Goal: Task Accomplishment & Management: Complete application form

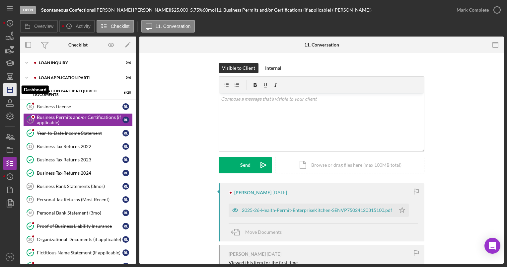
click at [9, 85] on icon "Icon/Dashboard" at bounding box center [10, 89] width 17 height 17
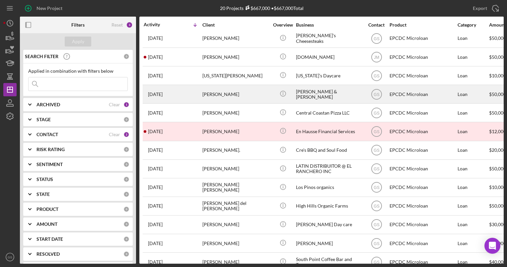
scroll to position [150, 0]
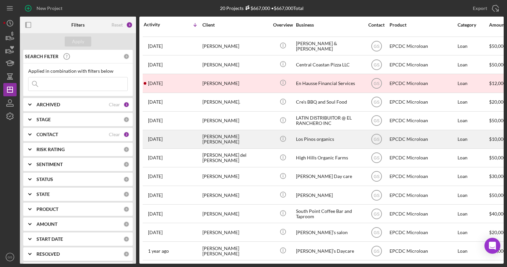
click at [325, 136] on div "Los Pinos organics" at bounding box center [329, 139] width 66 height 18
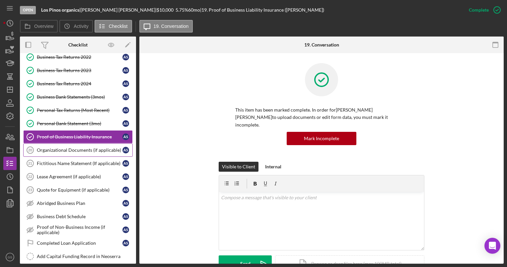
scroll to position [99, 0]
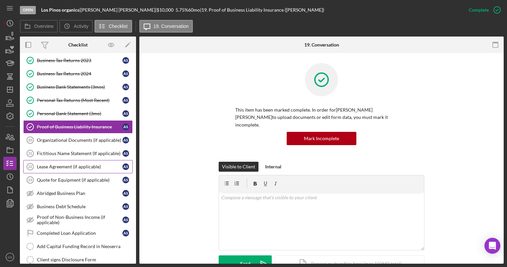
click at [77, 169] on link "Lease Agreement (if applicable) 22 Lease Agreement (if applicable) A S" at bounding box center [78, 166] width 110 height 13
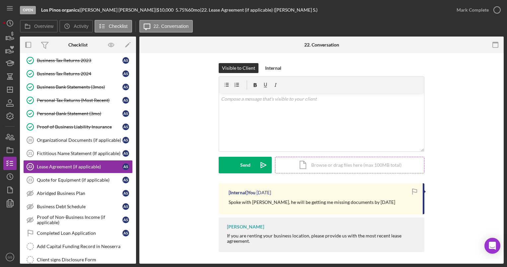
click at [316, 167] on div "Icon/Document Browse or drag files here (max 100MB total) Tap to choose files o…" at bounding box center [349, 165] width 149 height 17
click at [318, 166] on div "Icon/Document Browse or drag files here (max 100MB total) Tap to choose files o…" at bounding box center [349, 165] width 149 height 17
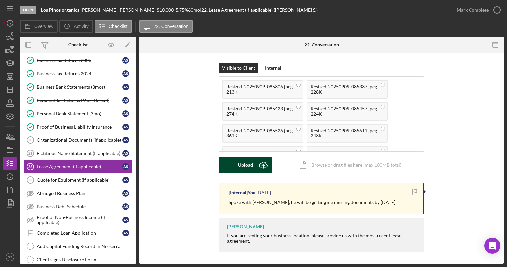
click at [239, 170] on div "Upload" at bounding box center [245, 165] width 15 height 17
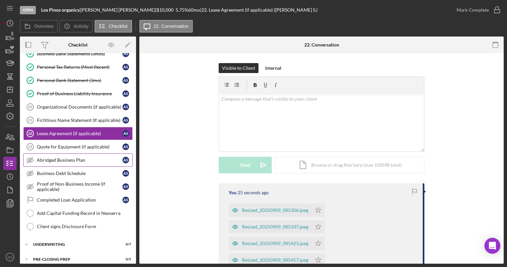
scroll to position [165, 0]
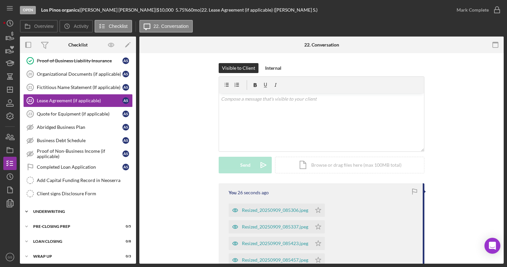
click at [75, 209] on div "Underwriting" at bounding box center [80, 211] width 95 height 4
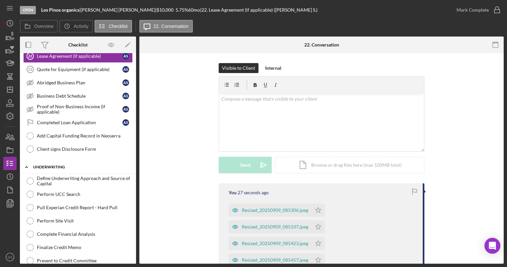
scroll to position [232, 0]
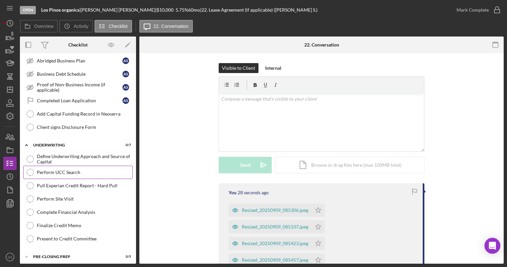
click at [87, 171] on div "Perform UCC Search" at bounding box center [85, 172] width 96 height 5
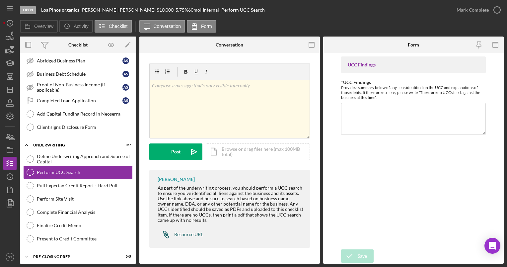
click at [182, 233] on div "Resource URL" at bounding box center [188, 234] width 29 height 5
click at [95, 183] on div "Pull Experian Credit Report - Hard Pull" at bounding box center [85, 185] width 96 height 5
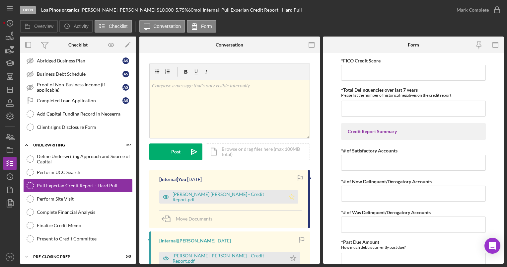
click at [289, 196] on polygon "button" at bounding box center [292, 196] width 6 height 5
click at [292, 258] on icon "Icon/Star" at bounding box center [293, 258] width 13 height 13
click at [498, 10] on icon "button" at bounding box center [497, 10] width 17 height 17
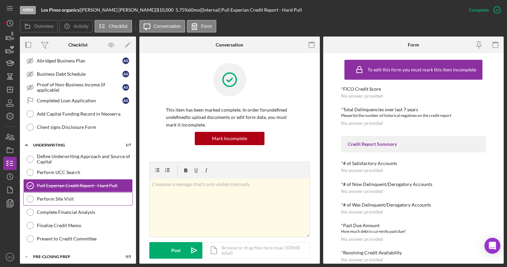
click at [113, 200] on link "Perform Site Visit Perform Site Visit" at bounding box center [78, 198] width 110 height 13
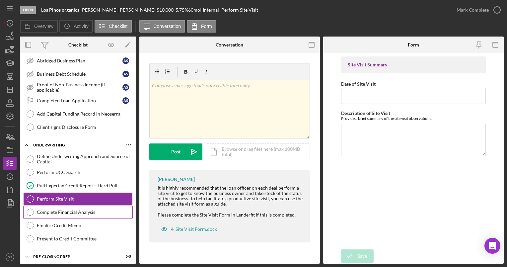
click at [101, 214] on link "Complete Financial Analysis Complete Financial Analysis" at bounding box center [78, 211] width 110 height 13
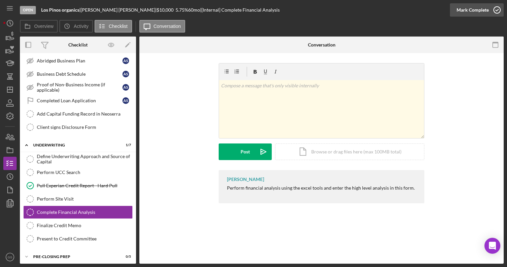
click at [495, 8] on icon "button" at bounding box center [497, 10] width 17 height 17
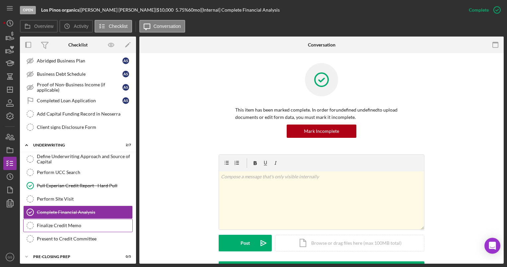
click at [72, 223] on div "Finalize Credit Memo" at bounding box center [85, 225] width 96 height 5
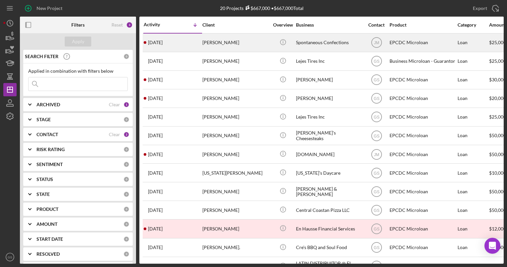
click at [338, 38] on div "Spontaneous Confections" at bounding box center [329, 43] width 66 height 18
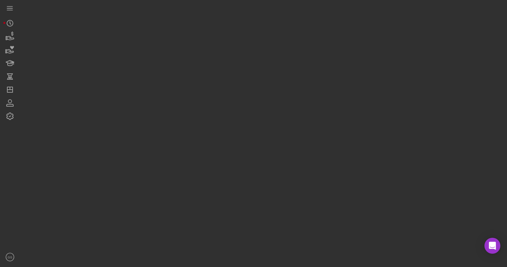
click at [338, 38] on div at bounding box center [262, 132] width 484 height 264
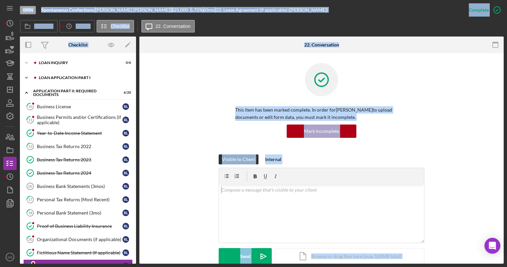
click at [97, 75] on div "Icon/Expander Loan Application Part I 0 / 6" at bounding box center [78, 77] width 116 height 13
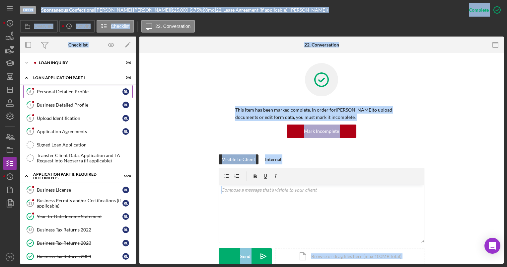
click at [77, 94] on link "6 Personal Detailed Profile R L" at bounding box center [78, 91] width 110 height 13
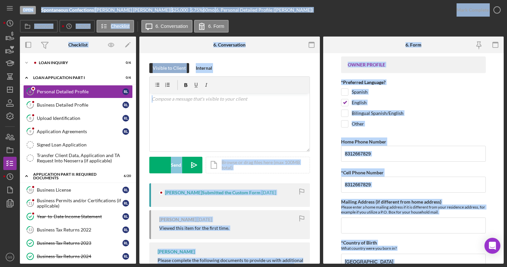
click at [414, 23] on div "Overview Icon/History Activity Checklist Icon/Message 6. Conversation 6. Form" at bounding box center [262, 26] width 484 height 13
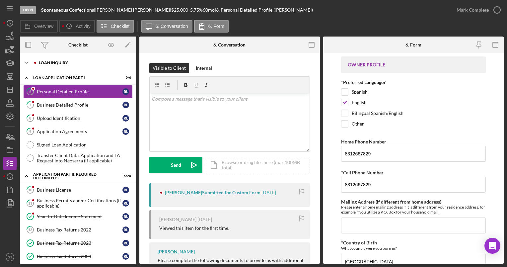
click at [65, 65] on div "Icon/Expander Loan Inquiry 0 / 6" at bounding box center [78, 62] width 116 height 13
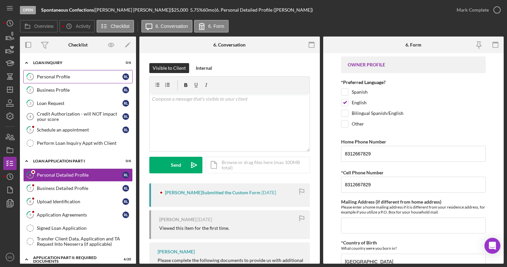
click at [64, 77] on div "Personal Profile" at bounding box center [80, 76] width 86 height 5
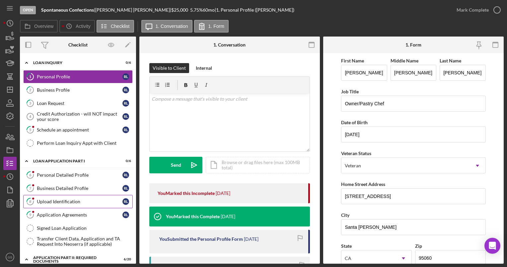
click at [89, 203] on div "Upload Identification" at bounding box center [80, 201] width 86 height 5
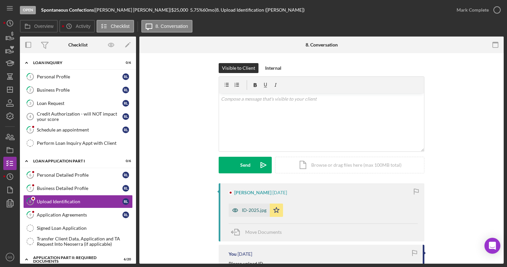
click at [248, 213] on div "ID-2025.jpg" at bounding box center [249, 209] width 41 height 13
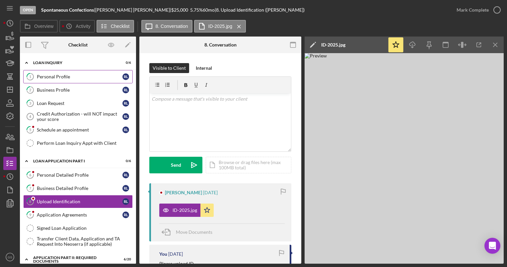
click at [100, 78] on div "Personal Profile" at bounding box center [80, 76] width 86 height 5
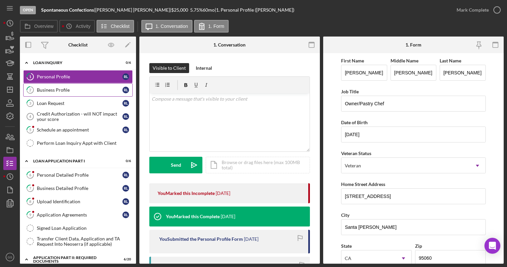
click at [77, 88] on div "Business Profile" at bounding box center [80, 89] width 86 height 5
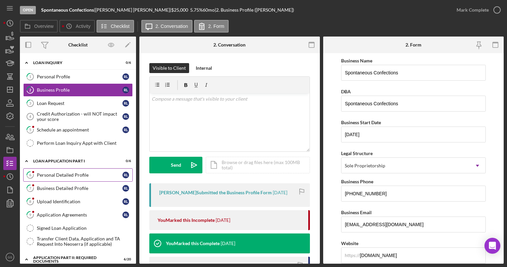
click at [75, 178] on link "6 Personal Detailed Profile R L" at bounding box center [78, 174] width 110 height 13
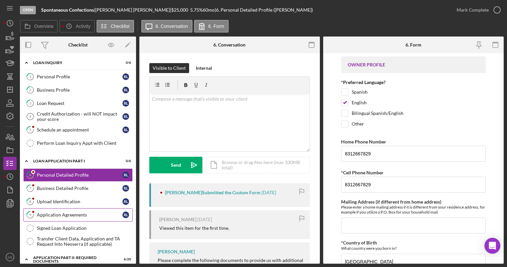
click at [104, 212] on div "Application Agreements" at bounding box center [80, 214] width 86 height 5
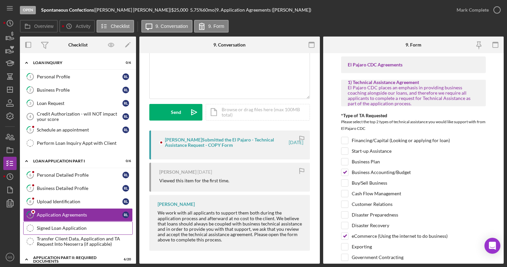
scroll to position [133, 0]
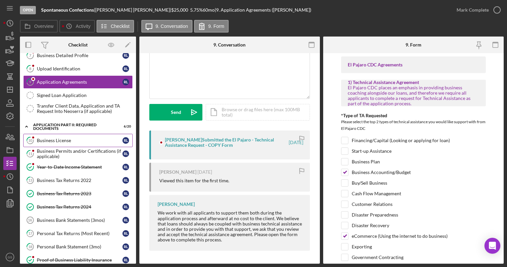
click at [97, 139] on div "Business License" at bounding box center [80, 140] width 86 height 5
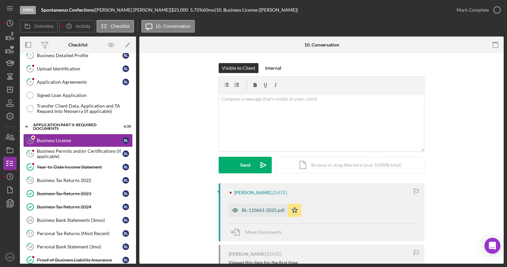
click at [253, 211] on div "BL-110661-2025.pdf" at bounding box center [263, 209] width 43 height 5
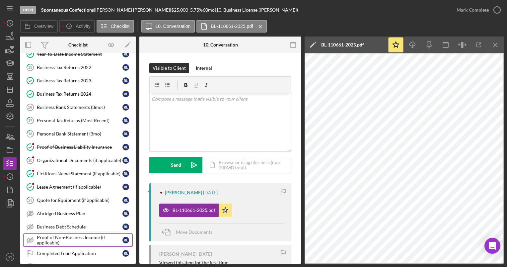
scroll to position [231, 0]
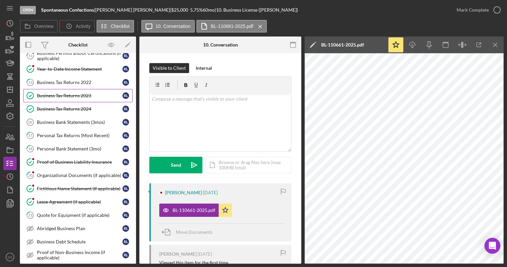
click at [89, 95] on div "Business Tax Returns 2023" at bounding box center [80, 95] width 86 height 5
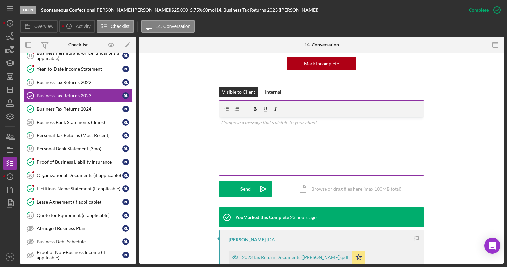
scroll to position [133, 0]
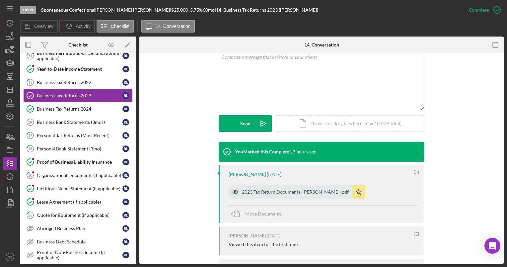
click at [254, 193] on div "2023 Tax Return Documents (Lopez Robert).pdf" at bounding box center [295, 191] width 107 height 5
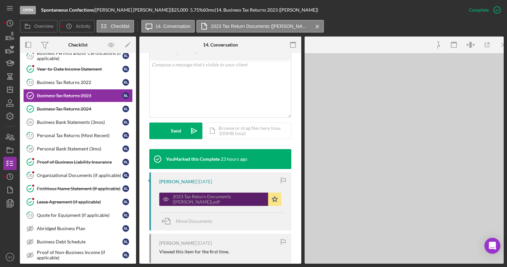
scroll to position [140, 0]
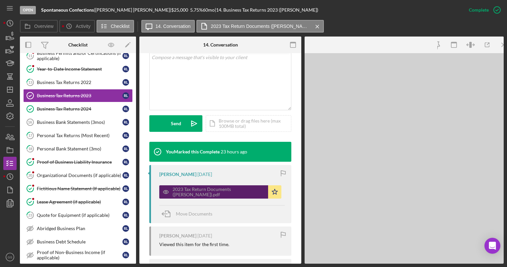
click at [254, 193] on div "2023 Tax Return Documents (Lopez Robert).pdf" at bounding box center [219, 192] width 92 height 11
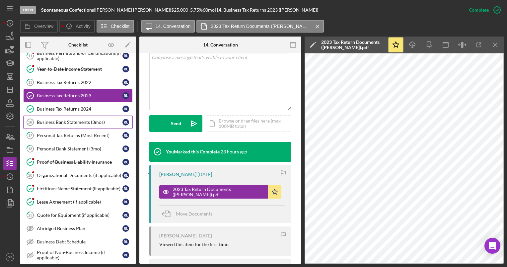
click at [81, 119] on div "Business Bank Statements (3mos)" at bounding box center [80, 121] width 86 height 5
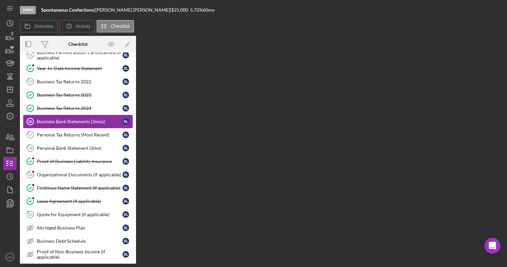
click at [81, 119] on div "Business Bank Statements (3mos)" at bounding box center [80, 121] width 86 height 5
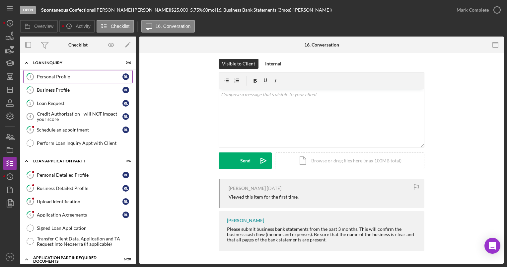
click at [75, 78] on div "Personal Profile" at bounding box center [80, 76] width 86 height 5
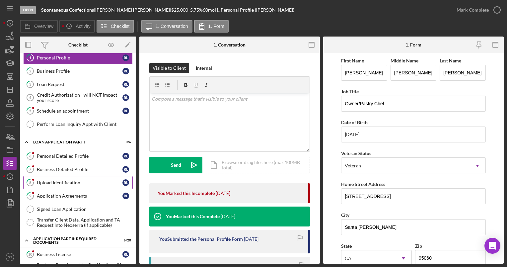
scroll to position [66, 0]
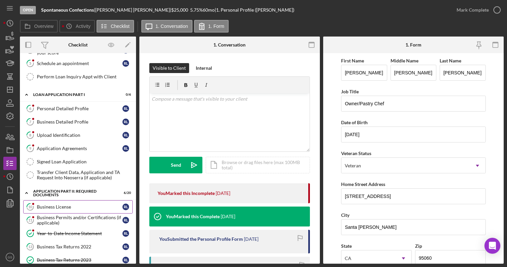
click at [60, 200] on link "10 Business License R L" at bounding box center [78, 206] width 110 height 13
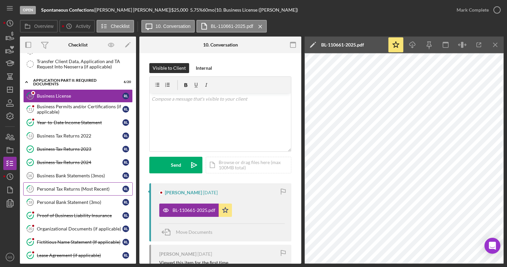
scroll to position [265, 0]
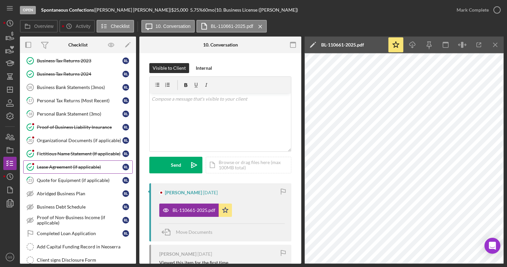
click at [98, 164] on div "Lease Agreement (if applicable)" at bounding box center [80, 166] width 86 height 5
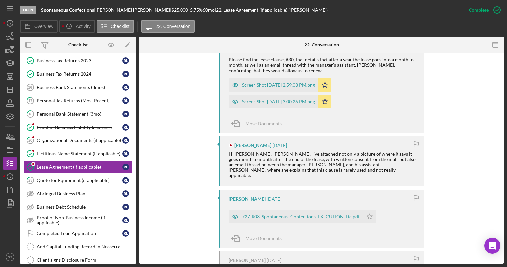
scroll to position [299, 0]
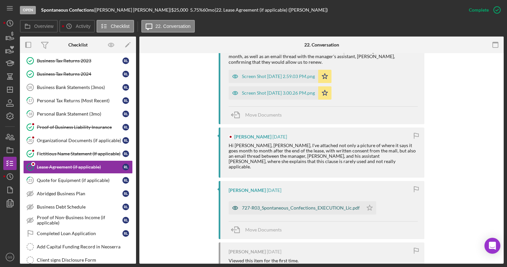
click at [295, 205] on div "727-R03_Spontaneous_Confections_EXECUTION_Lic.pdf" at bounding box center [301, 207] width 118 height 5
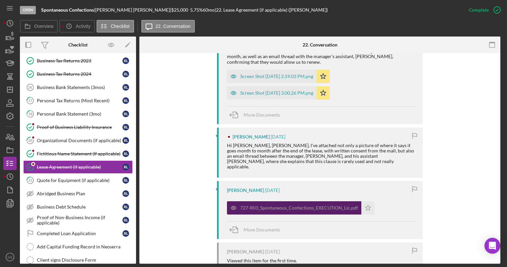
scroll to position [313, 0]
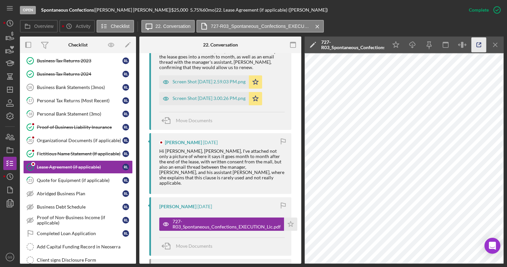
click at [481, 47] on icon "button" at bounding box center [479, 45] width 15 height 15
